Goal: Task Accomplishment & Management: Manage account settings

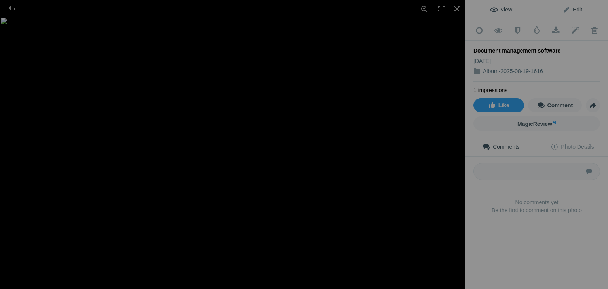
click at [571, 12] on span "Edit" at bounding box center [573, 9] width 20 height 6
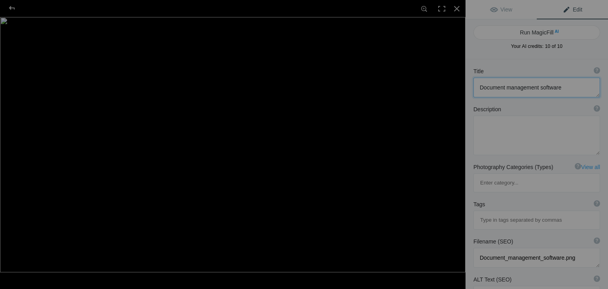
click at [531, 89] on textarea at bounding box center [537, 88] width 127 height 20
drag, startPoint x: 567, startPoint y: 87, endPoint x: 442, endPoint y: 92, distance: 125.2
click at [442, 92] on div "Document management software View Edit Run MagicFill AI Your AI credits: 10 of …" at bounding box center [304, 144] width 608 height 289
click at [518, 124] on textarea at bounding box center [537, 136] width 127 height 40
paste textarea "Managing business documents is more than just storing files—it’s about ensuring…"
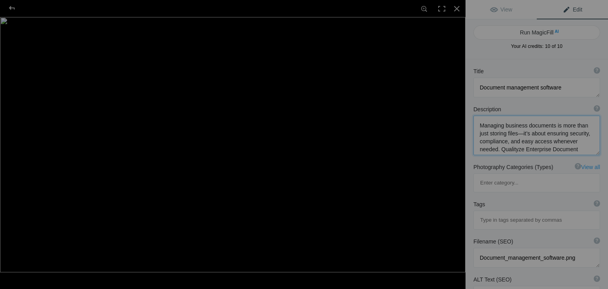
scroll to position [0, 0]
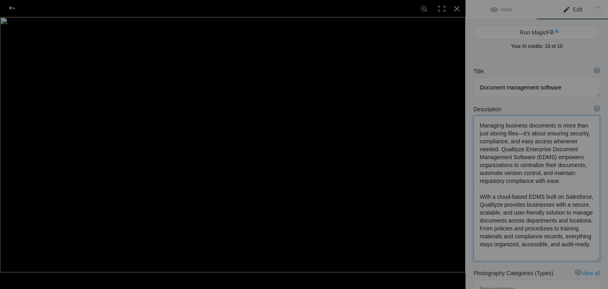
type textarea "Managing business documents is more than just storing files—it’s about ensuring…"
click at [480, 85] on textarea at bounding box center [537, 88] width 127 height 20
type textarea "Enterprise Document management software"
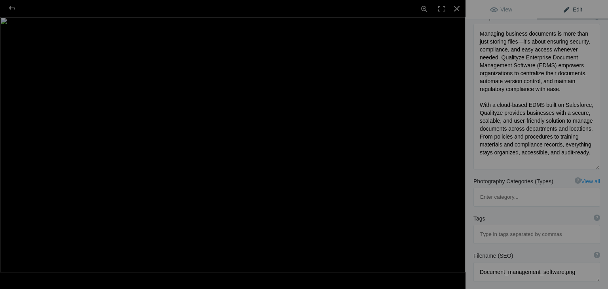
scroll to position [119, 0]
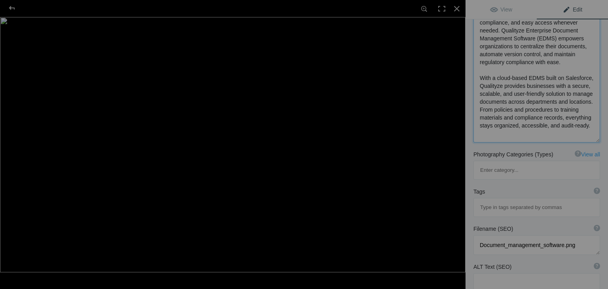
click at [575, 133] on textarea at bounding box center [537, 70] width 127 height 146
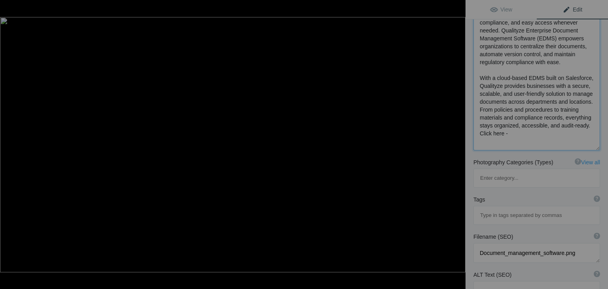
paste textarea "[URL][DOMAIN_NAME]"
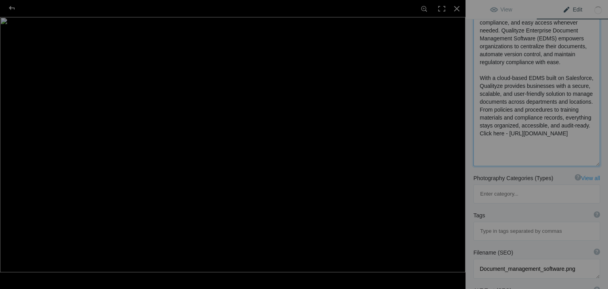
type textarea "Managing business documents is more than just storing files—it’s about ensuring…"
click at [510, 224] on input at bounding box center [537, 231] width 118 height 14
type input "enterprise document management software"
type input "document management system"
type input "document management software"
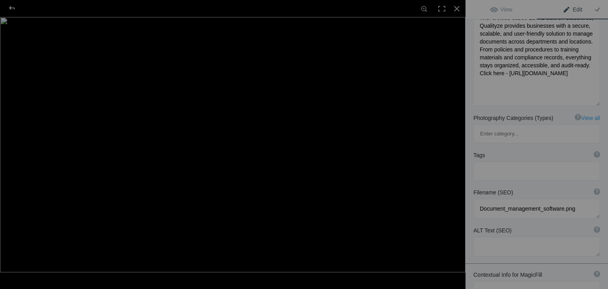
scroll to position [198, 0]
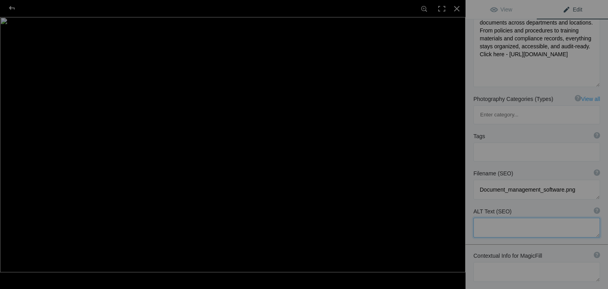
click at [519, 218] on textarea at bounding box center [537, 228] width 127 height 20
type textarea "Enterprise Document Management Software"
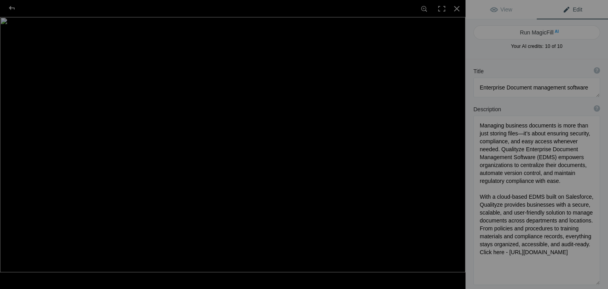
scroll to position [0, 0]
drag, startPoint x: 505, startPoint y: 8, endPoint x: 505, endPoint y: 18, distance: 9.5
click at [505, 8] on span "View" at bounding box center [501, 9] width 22 height 6
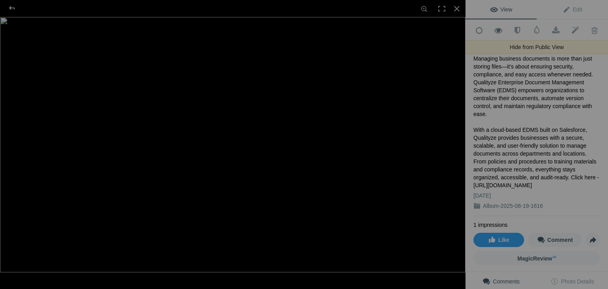
click at [495, 29] on span at bounding box center [498, 31] width 19 height 8
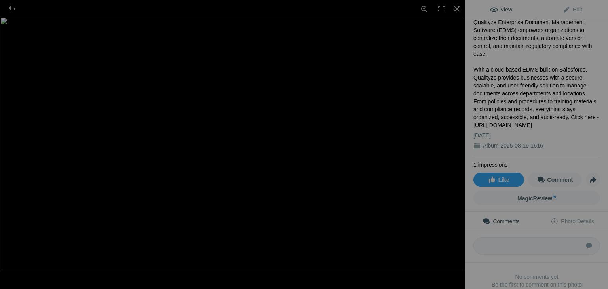
scroll to position [79, 0]
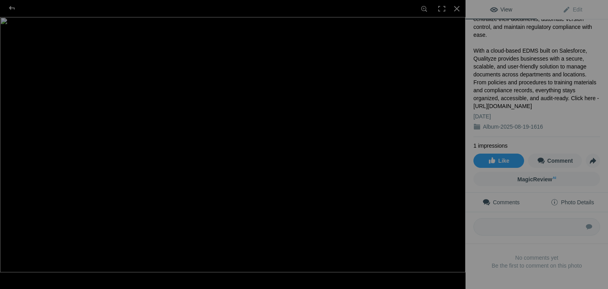
click at [572, 199] on span "Photo Details" at bounding box center [572, 202] width 43 height 6
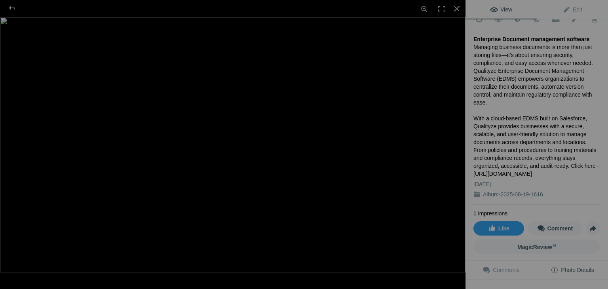
scroll to position [0, 0]
